Goal: Task Accomplishment & Management: Use online tool/utility

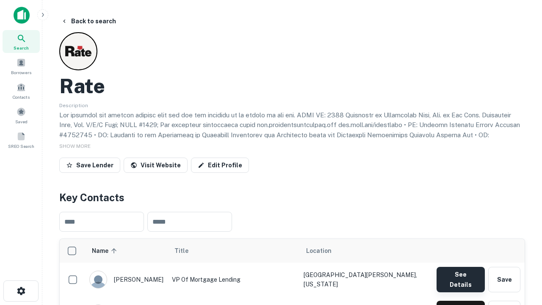
click at [460, 275] on button "See Details" at bounding box center [460, 279] width 48 height 25
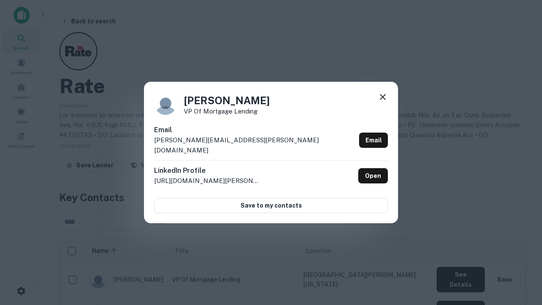
click at [383, 102] on icon at bounding box center [383, 97] width 10 height 10
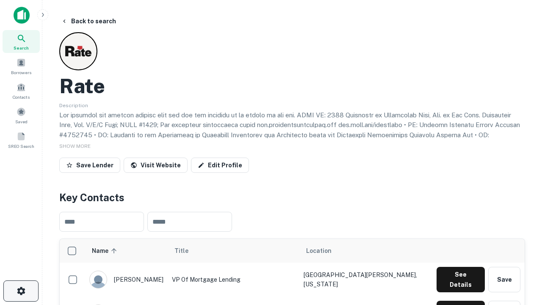
click at [21, 291] on icon "button" at bounding box center [21, 291] width 10 height 10
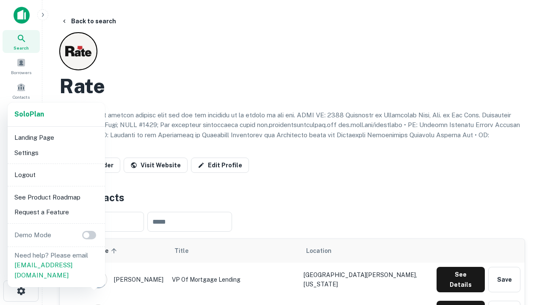
click at [56, 174] on li "Logout" at bounding box center [56, 174] width 91 height 15
